Goal: Find specific page/section: Find specific page/section

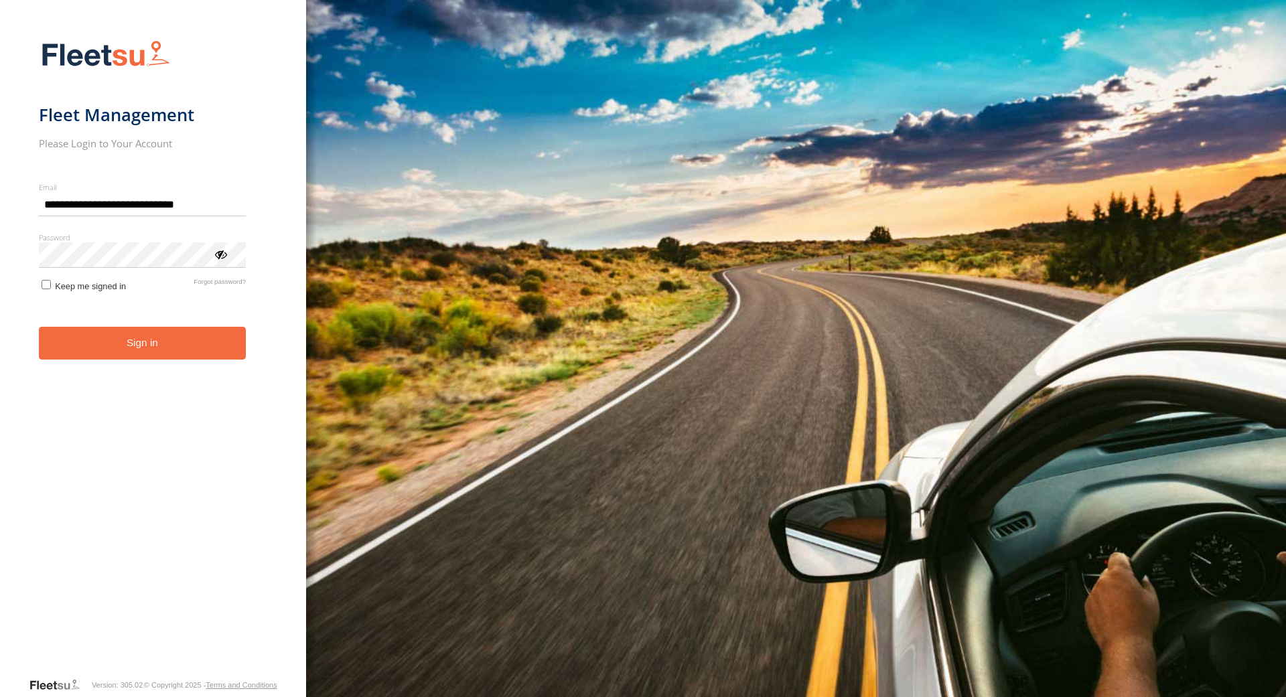
click at [159, 343] on button "Sign in" at bounding box center [143, 343] width 208 height 33
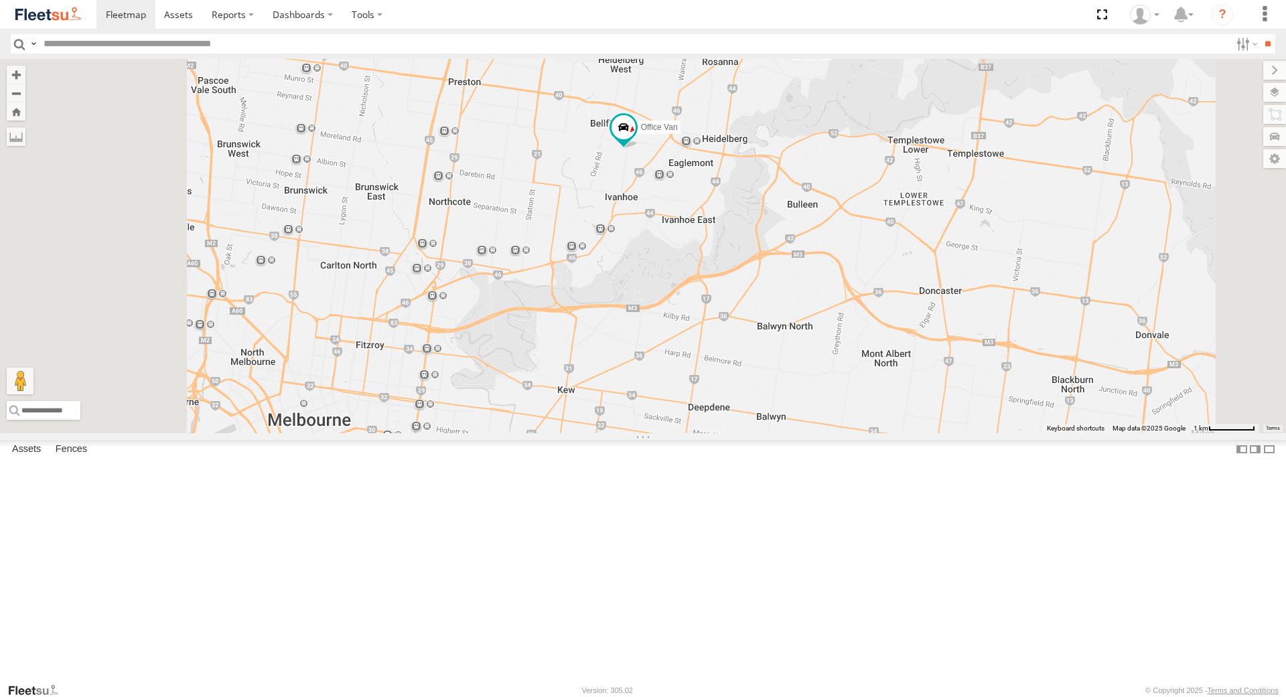
drag, startPoint x: 797, startPoint y: 344, endPoint x: 891, endPoint y: 565, distance: 239.8
click at [891, 433] on div "Office Van [PERSON_NAME] [PERSON_NAME]" at bounding box center [643, 246] width 1286 height 374
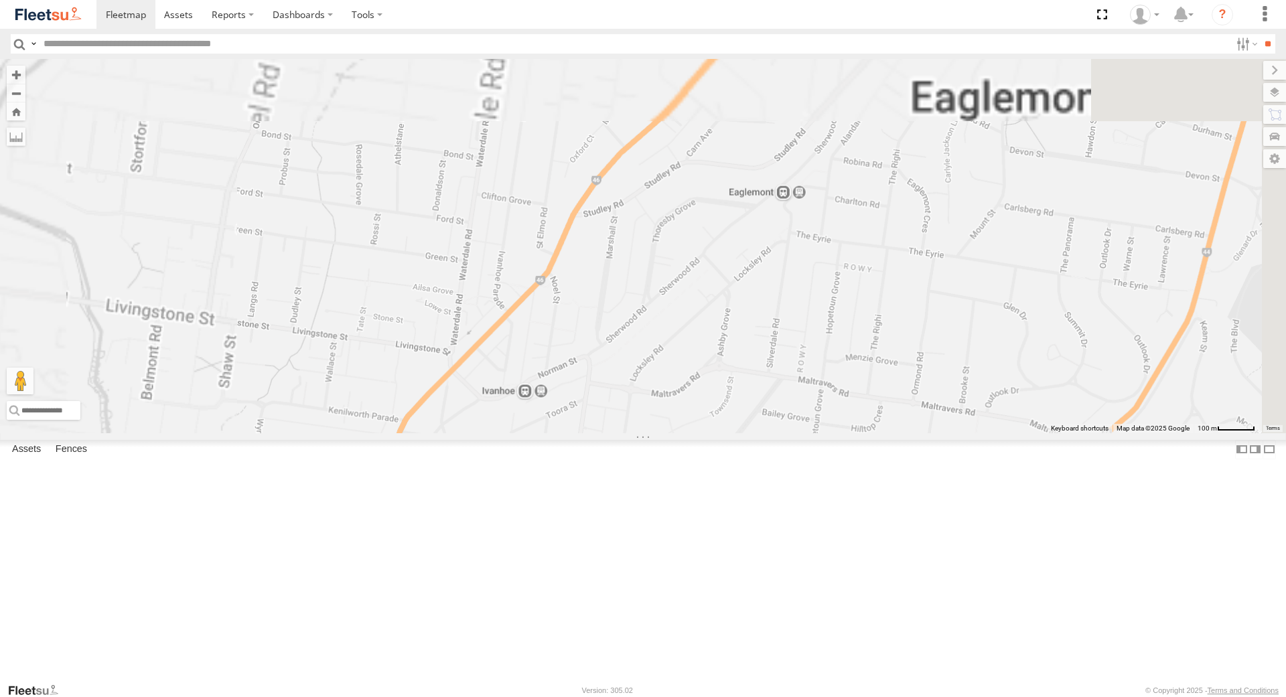
drag, startPoint x: 745, startPoint y: 283, endPoint x: 872, endPoint y: 621, distance: 361.5
click at [872, 433] on div "Office Van [PERSON_NAME] [PERSON_NAME]" at bounding box center [643, 246] width 1286 height 374
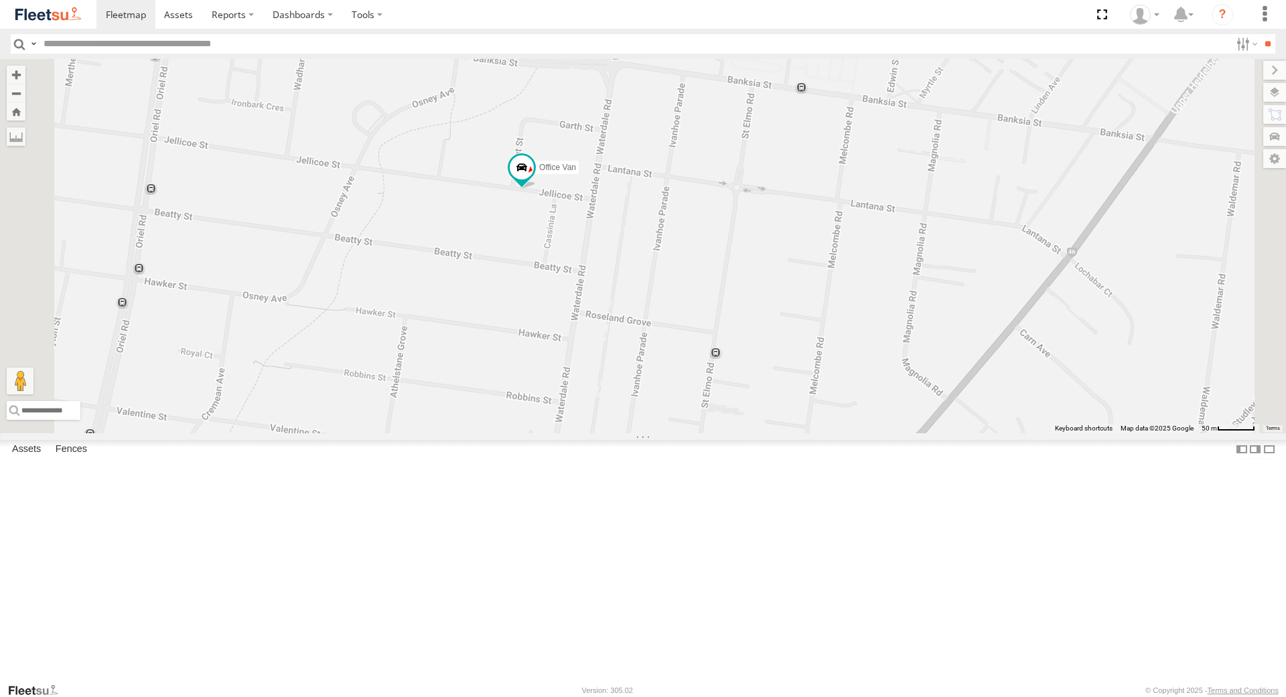
drag, startPoint x: 702, startPoint y: 337, endPoint x: 724, endPoint y: 627, distance: 290.7
click at [724, 433] on div "Office Van [PERSON_NAME] [PERSON_NAME]" at bounding box center [643, 246] width 1286 height 374
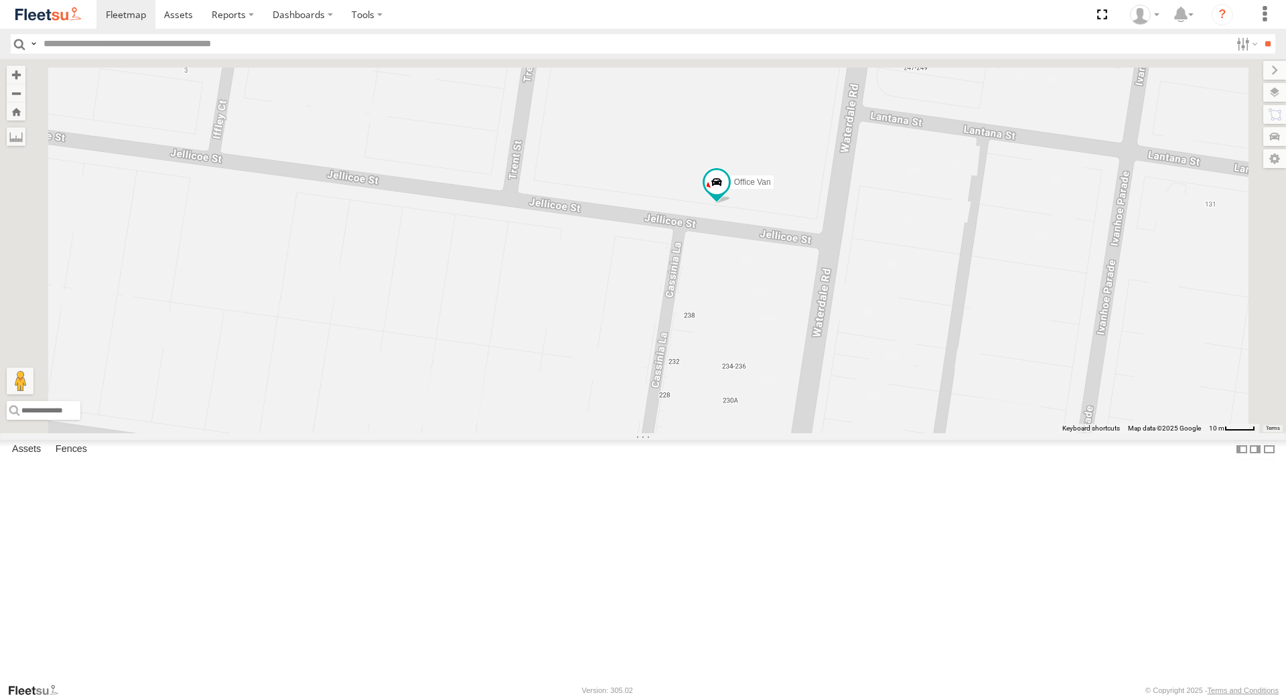
drag, startPoint x: 731, startPoint y: 376, endPoint x: 773, endPoint y: 728, distance: 354.7
click at [773, 433] on div "Office Van [PERSON_NAME] [PERSON_NAME]" at bounding box center [643, 246] width 1286 height 374
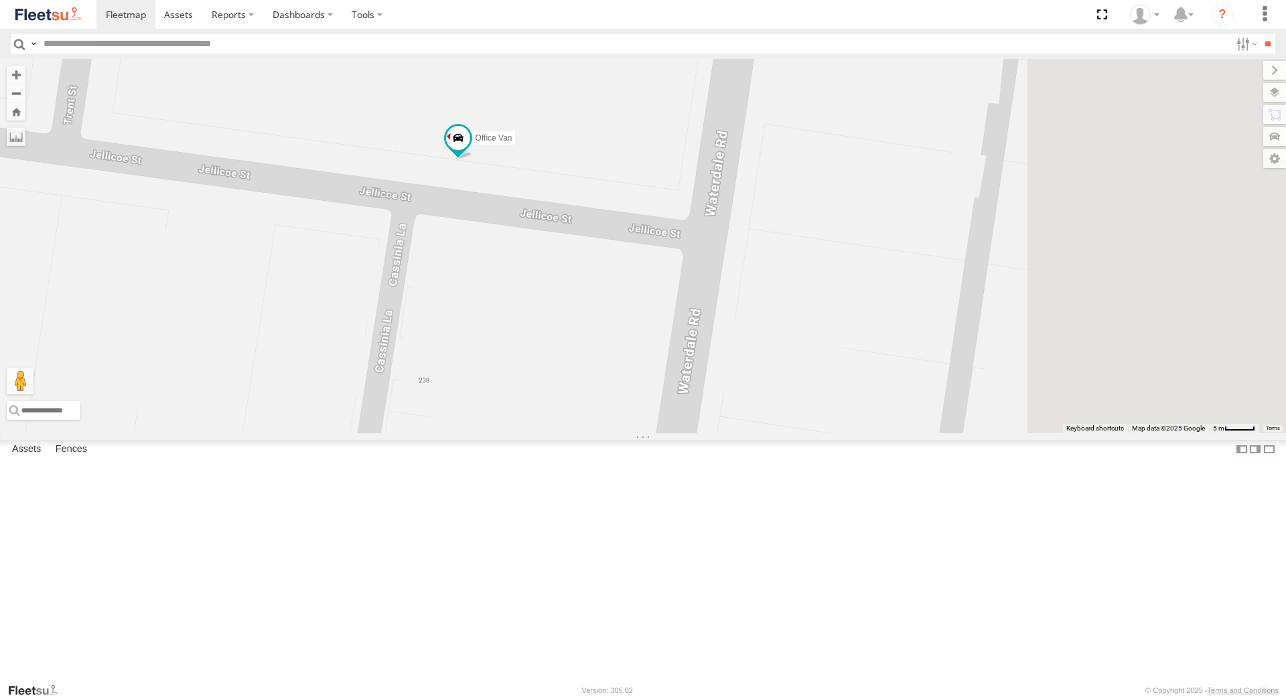
drag, startPoint x: 947, startPoint y: 495, endPoint x: 666, endPoint y: 563, distance: 289.2
click at [666, 433] on div "Office Van [PERSON_NAME] [PERSON_NAME]" at bounding box center [643, 246] width 1286 height 374
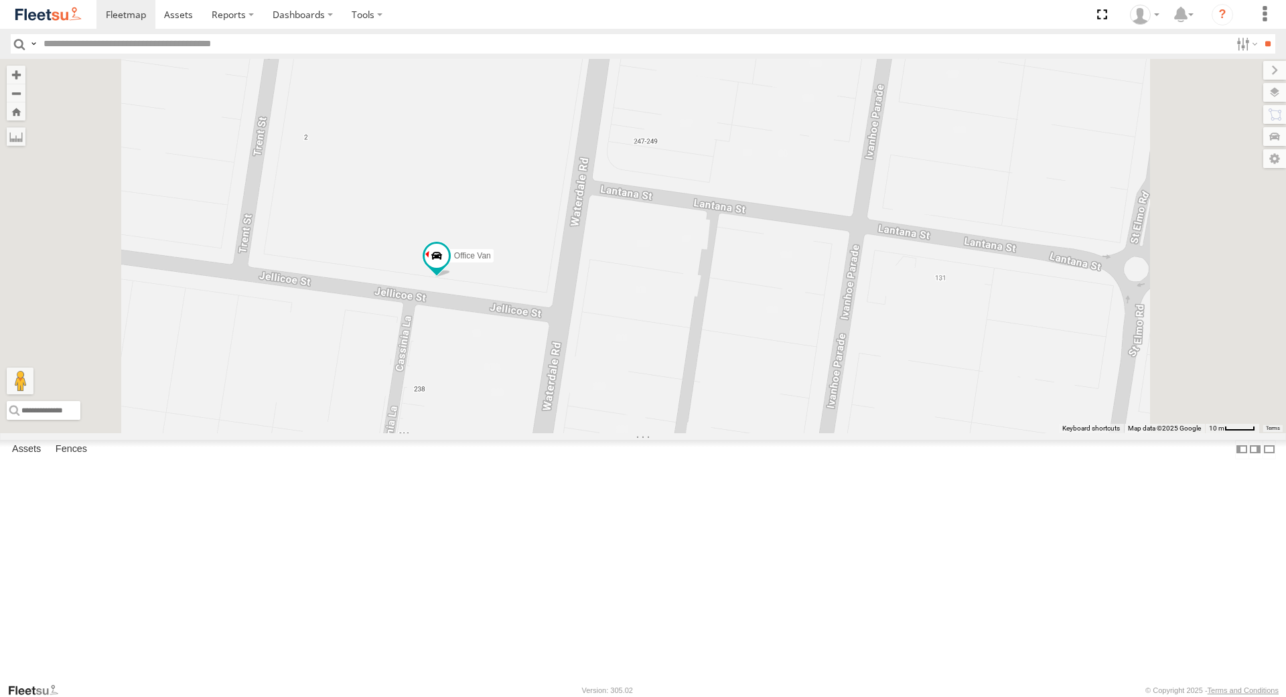
click at [0, 0] on div "[PERSON_NAME]" at bounding box center [0, 0] width 0 height 0
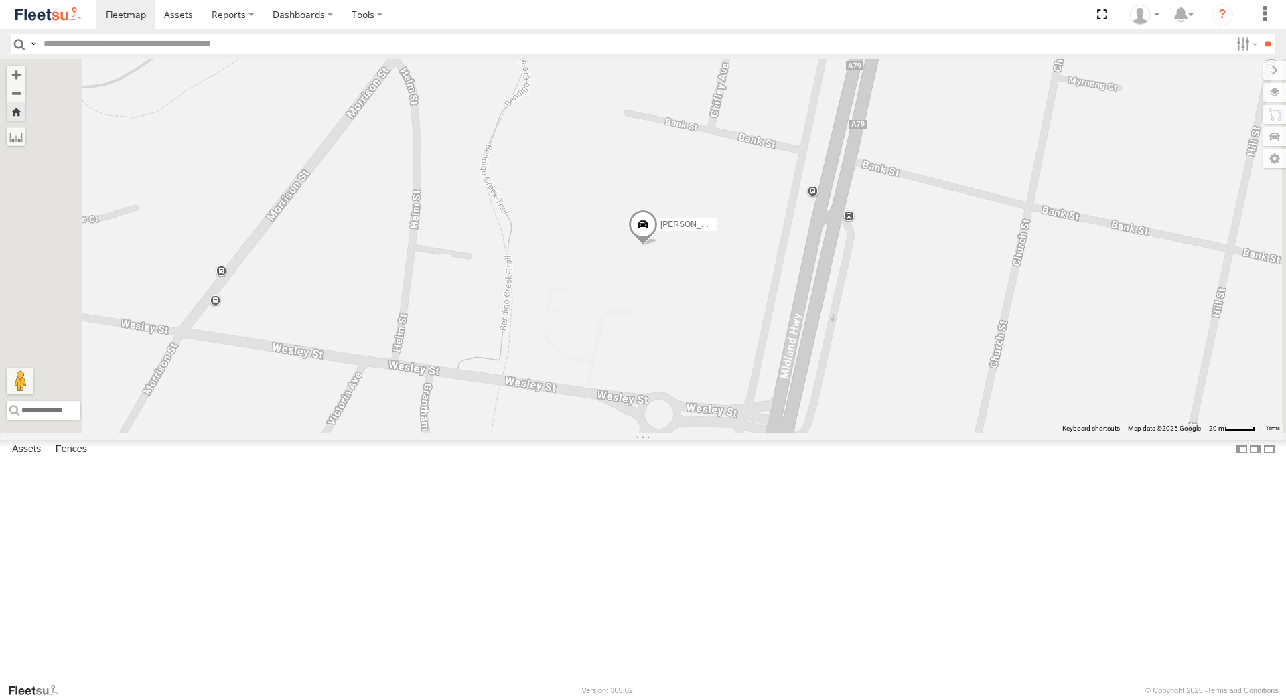
click at [0, 0] on div "[PERSON_NAME]" at bounding box center [0, 0] width 0 height 0
